Goal: Information Seeking & Learning: Check status

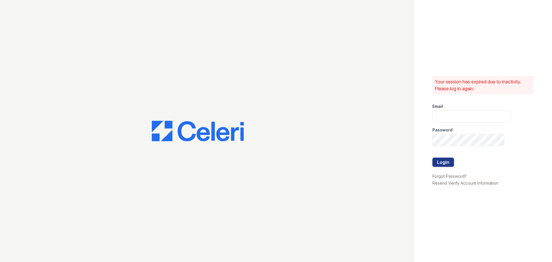
type input "[EMAIL_ADDRESS][DOMAIN_NAME]"
click at [450, 163] on button "Login" at bounding box center [443, 162] width 22 height 9
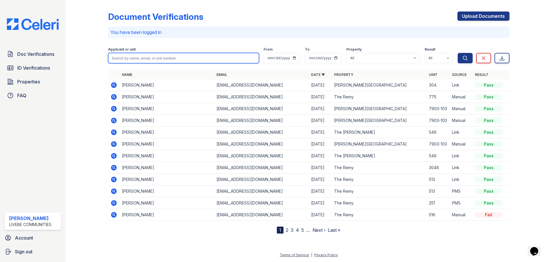
click at [155, 58] on input "search" at bounding box center [183, 58] width 151 height 10
type input "hearne"
click at [458, 53] on button "Search" at bounding box center [465, 58] width 15 height 10
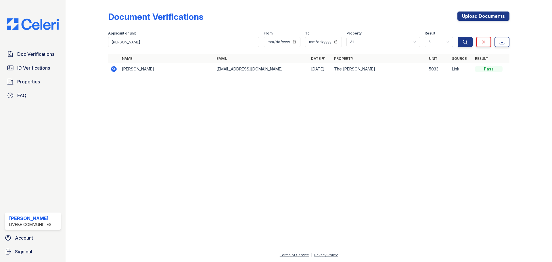
click at [114, 69] on icon at bounding box center [113, 68] width 1 height 1
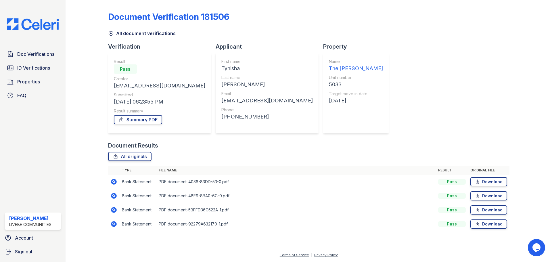
click at [114, 223] on icon at bounding box center [114, 224] width 6 height 6
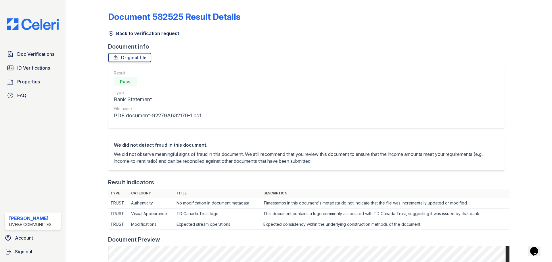
click at [110, 32] on icon at bounding box center [111, 33] width 6 height 6
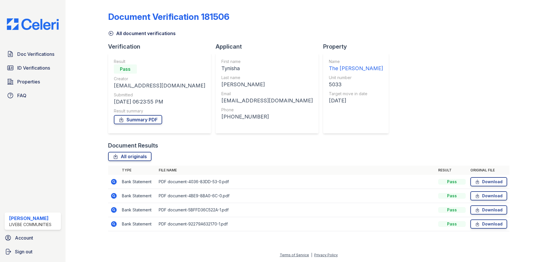
click at [114, 181] on icon at bounding box center [113, 181] width 7 height 7
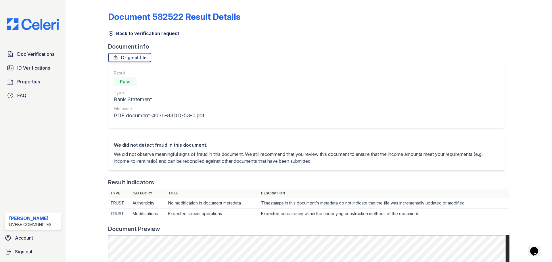
drag, startPoint x: 111, startPoint y: 32, endPoint x: 120, endPoint y: 42, distance: 13.6
click at [111, 32] on icon at bounding box center [111, 33] width 6 height 6
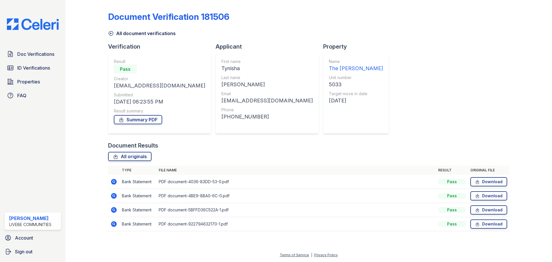
click at [115, 196] on icon at bounding box center [114, 196] width 6 height 6
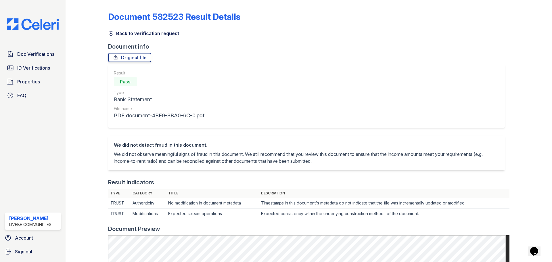
drag, startPoint x: 110, startPoint y: 34, endPoint x: 97, endPoint y: 52, distance: 22.4
click at [110, 34] on icon at bounding box center [111, 33] width 6 height 6
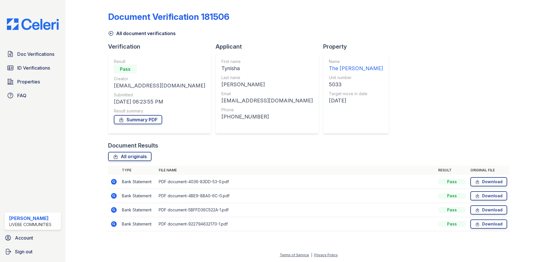
click at [112, 36] on icon at bounding box center [111, 33] width 6 height 6
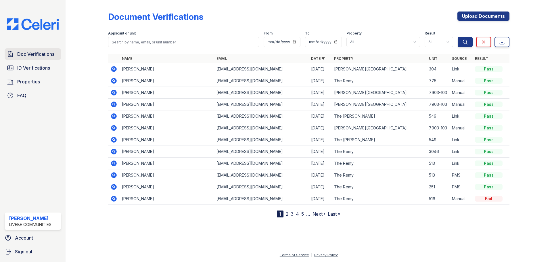
click at [52, 52] on span "Doc Verifications" at bounding box center [35, 54] width 37 height 7
click at [115, 187] on icon at bounding box center [114, 187] width 6 height 6
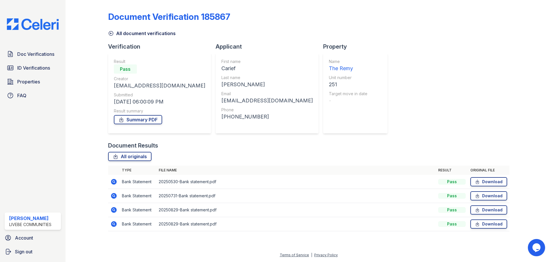
click at [114, 184] on icon at bounding box center [114, 182] width 6 height 6
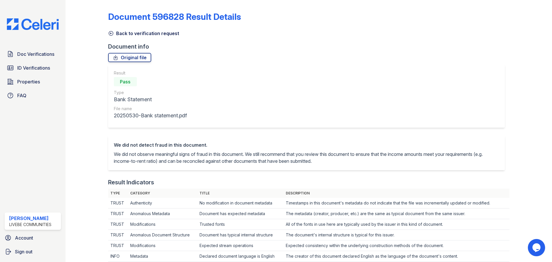
click at [110, 33] on icon at bounding box center [111, 33] width 6 height 6
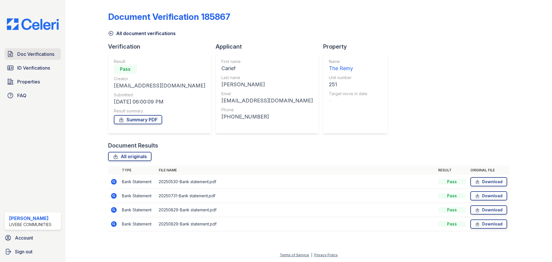
click at [31, 57] on span "Doc Verifications" at bounding box center [35, 54] width 37 height 7
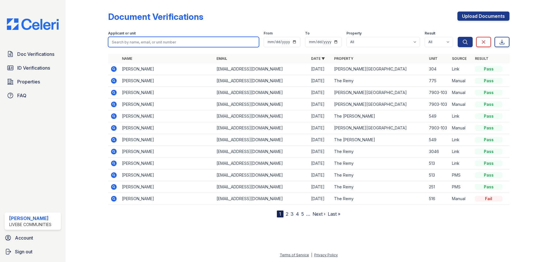
click at [127, 42] on input "search" at bounding box center [183, 42] width 151 height 10
type input "brown"
click at [458, 37] on button "Search" at bounding box center [465, 42] width 15 height 10
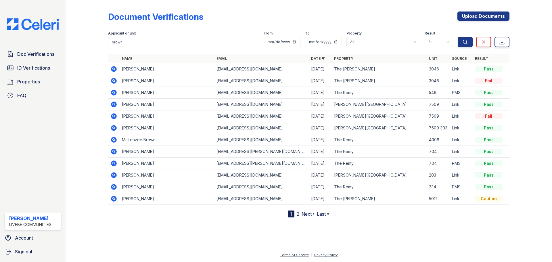
click at [297, 215] on link "2" at bounding box center [298, 214] width 3 height 6
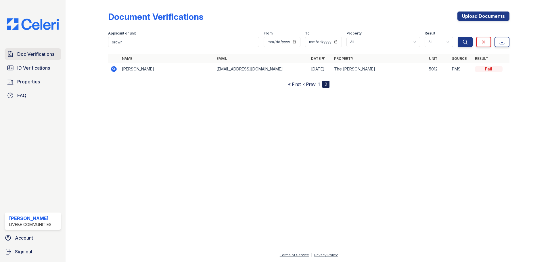
click at [29, 53] on span "Doc Verifications" at bounding box center [35, 54] width 37 height 7
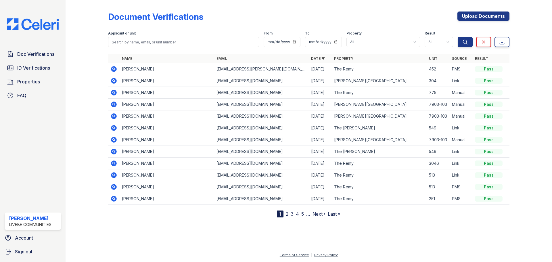
click at [110, 68] on icon at bounding box center [113, 69] width 7 height 7
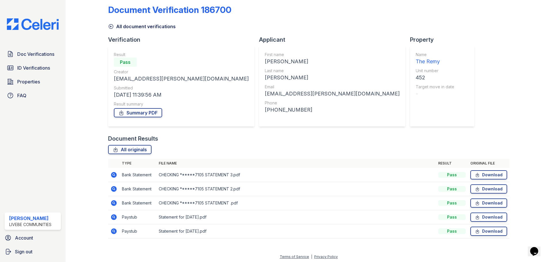
scroll to position [9, 0]
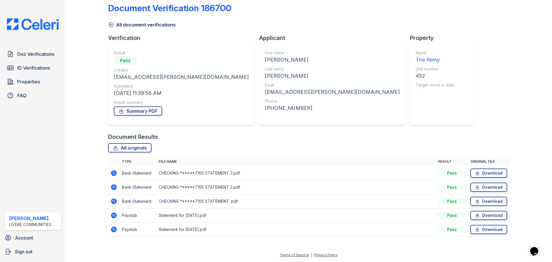
click at [114, 216] on icon at bounding box center [113, 215] width 7 height 7
